Goal: Find specific page/section: Find specific page/section

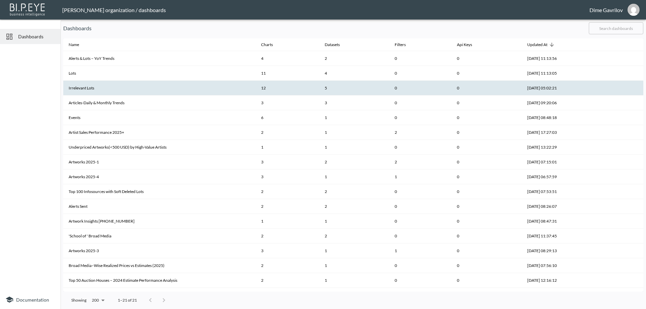
click at [118, 85] on th "Irrelevant Lots" at bounding box center [159, 88] width 192 height 15
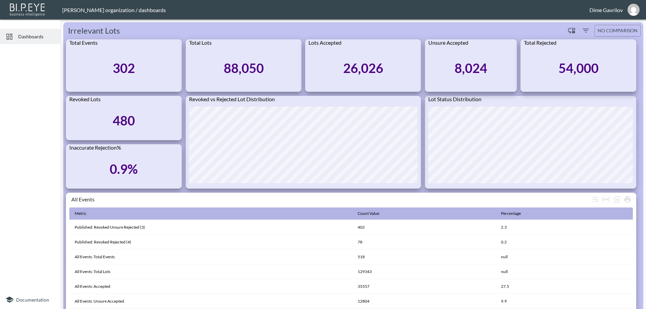
click at [26, 38] on span "Dashboards" at bounding box center [36, 36] width 37 height 7
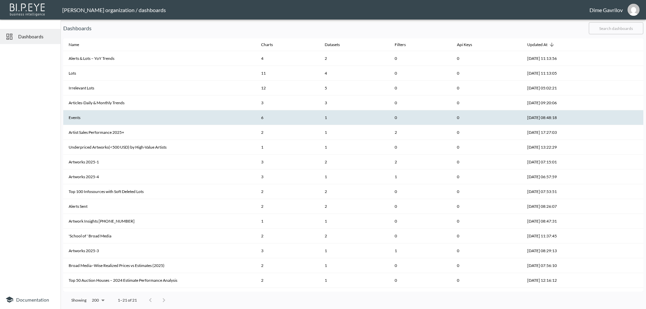
scroll to position [34, 0]
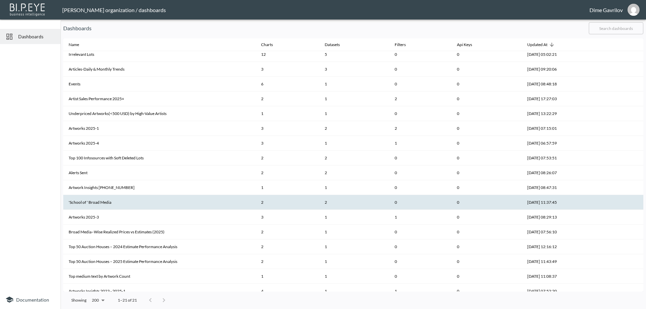
click at [109, 197] on th "'School of ' Broad Media" at bounding box center [159, 202] width 192 height 15
